Goal: Use online tool/utility: Utilize a website feature to perform a specific function

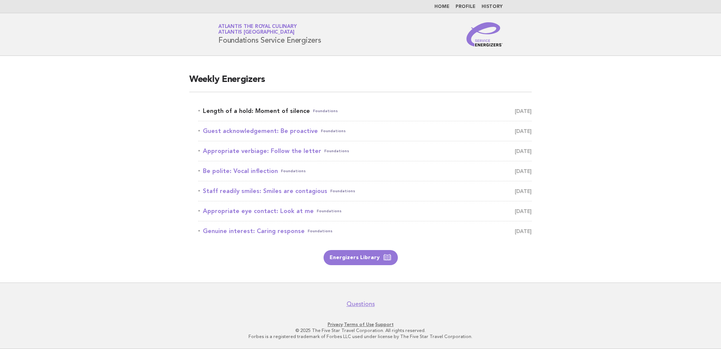
click at [256, 109] on link "Length of a hold: Moment of silence Foundations August 21" at bounding box center [365, 111] width 334 height 11
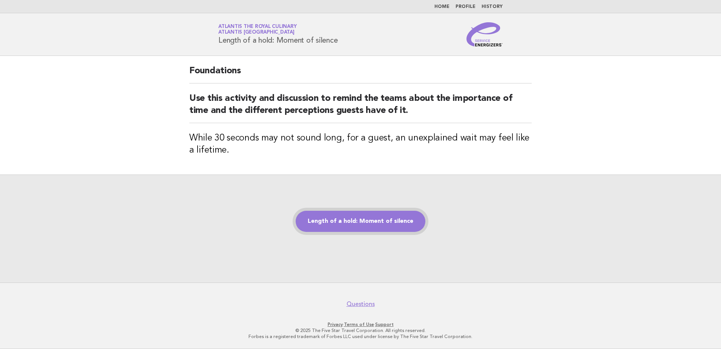
click at [362, 217] on link "Length of a hold: Moment of silence" at bounding box center [361, 221] width 130 height 21
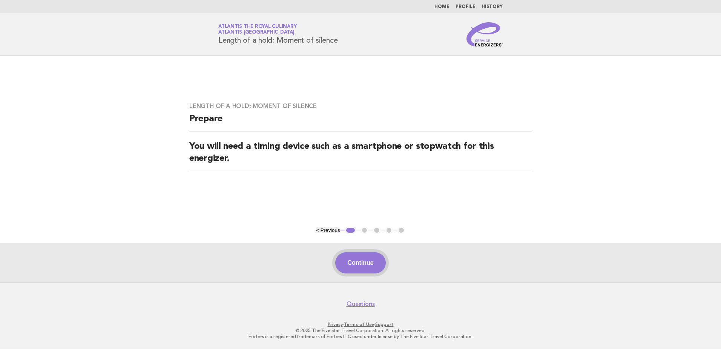
click at [367, 262] on button "Continue" at bounding box center [360, 262] width 50 height 21
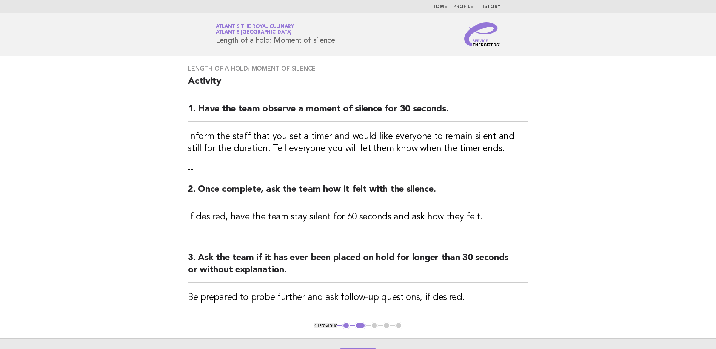
scroll to position [38, 0]
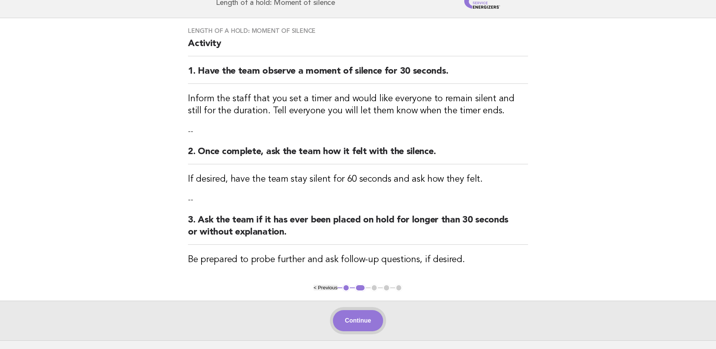
click at [373, 321] on button "Continue" at bounding box center [358, 320] width 50 height 21
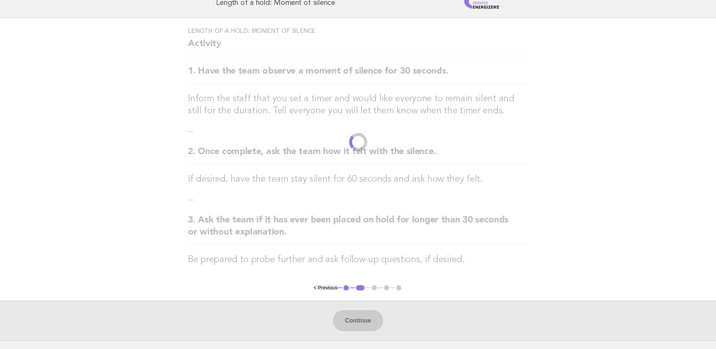
scroll to position [0, 0]
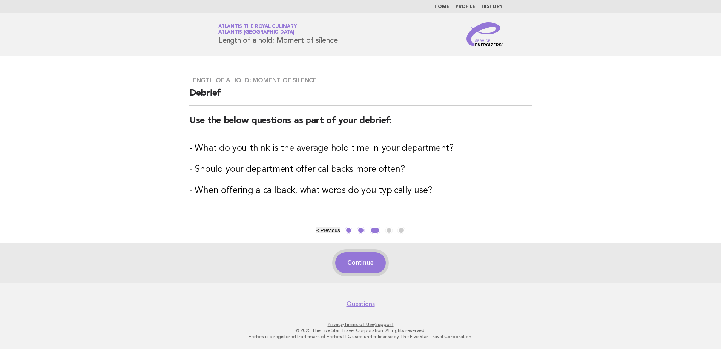
click at [374, 263] on button "Continue" at bounding box center [360, 262] width 50 height 21
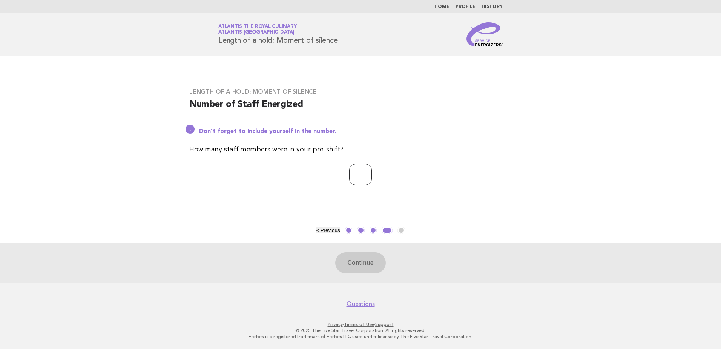
click at [349, 177] on input "number" at bounding box center [360, 174] width 23 height 21
type input "**"
click at [191, 128] on div "Don't forget to include yourself in the number." at bounding box center [360, 130] width 343 height 9
click at [369, 266] on button "Continue" at bounding box center [360, 262] width 50 height 21
